Goal: Task Accomplishment & Management: Use online tool/utility

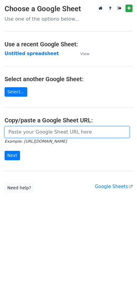
click at [41, 130] on input "url" at bounding box center [67, 132] width 125 height 12
paste input "[URL][DOMAIN_NAME]"
type input "[URL][DOMAIN_NAME]"
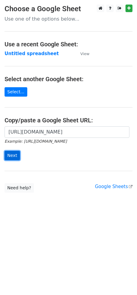
scroll to position [0, 0]
click at [16, 155] on input "Next" at bounding box center [12, 155] width 15 height 9
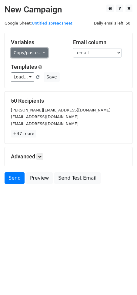
click at [23, 54] on link "Copy/paste..." at bounding box center [29, 52] width 37 height 9
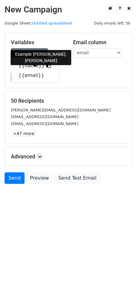
click at [46, 65] on icon at bounding box center [48, 65] width 5 height 5
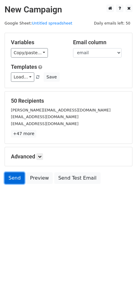
click at [13, 177] on link "Send" at bounding box center [15, 178] width 20 height 12
